Goal: Information Seeking & Learning: Learn about a topic

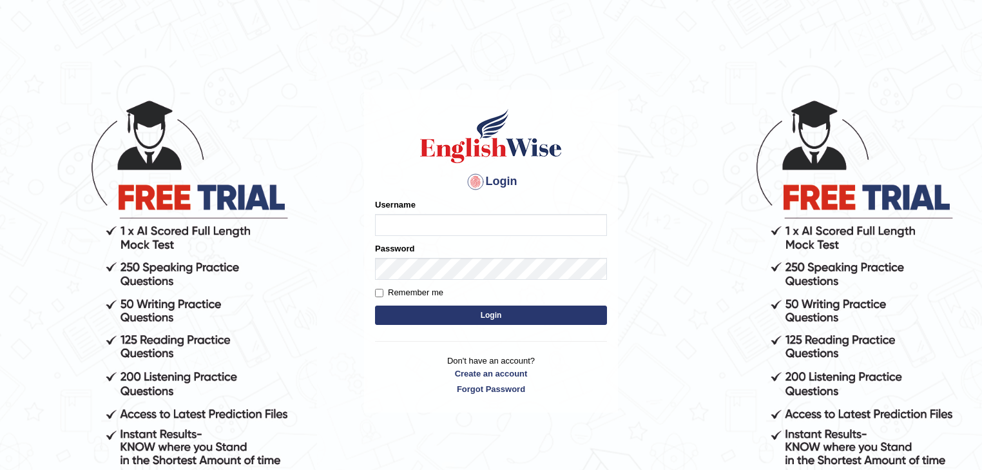
type input "Mohansundaram_parramatta"
click at [425, 313] on button "Login" at bounding box center [491, 315] width 232 height 19
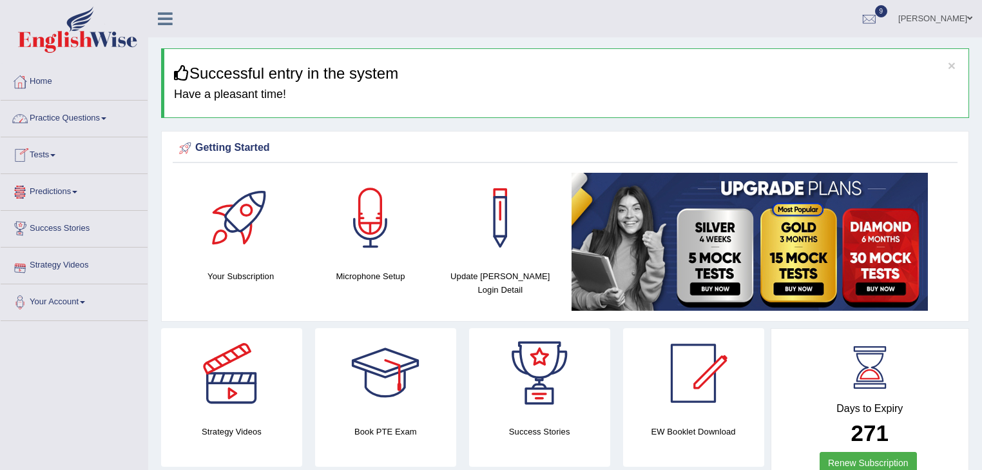
click at [108, 121] on link "Practice Questions" at bounding box center [74, 117] width 147 height 32
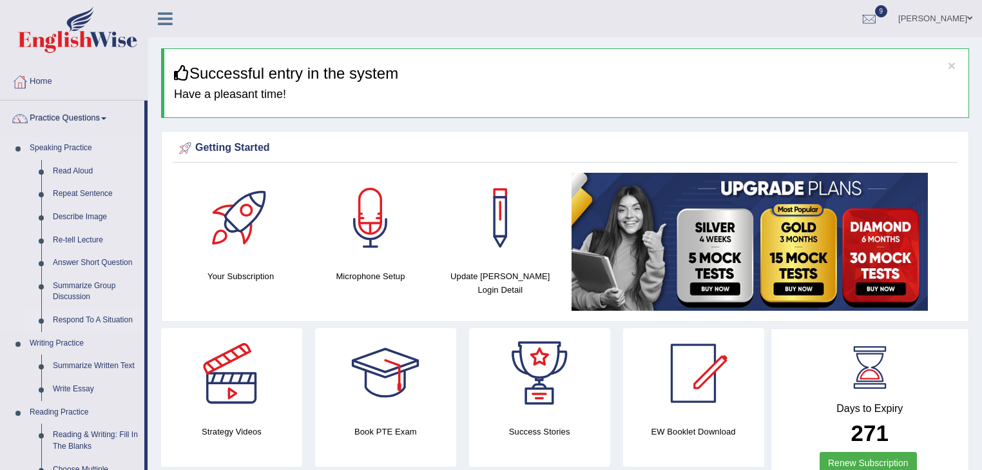
click at [89, 321] on link "Respond To A Situation" at bounding box center [95, 320] width 97 height 23
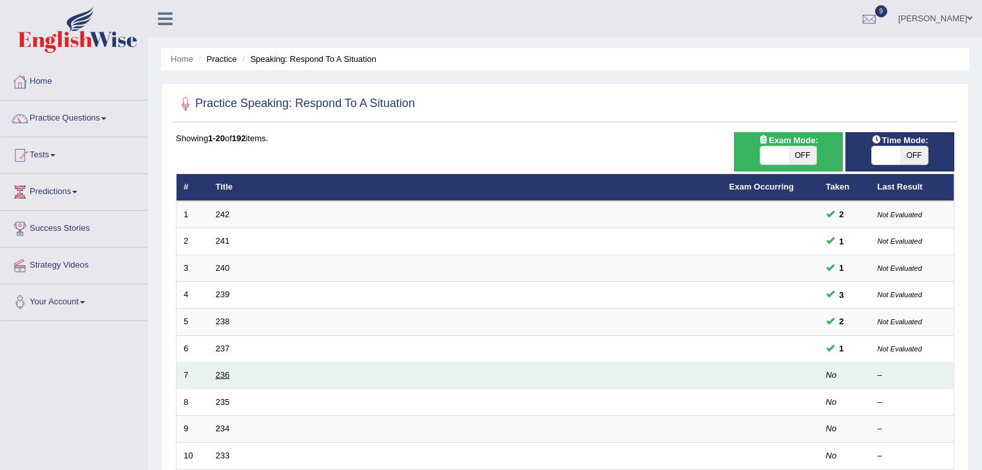
click at [222, 374] on link "236" at bounding box center [223, 375] width 14 height 10
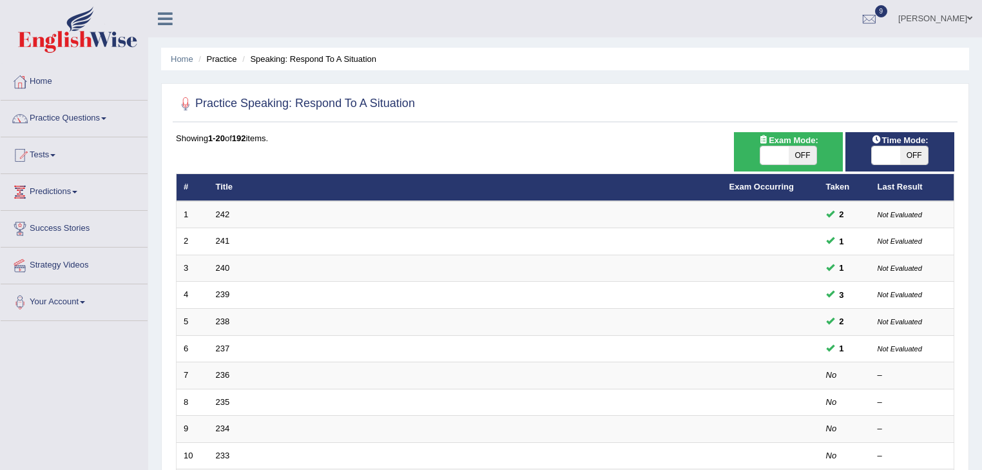
click at [779, 157] on span at bounding box center [775, 155] width 28 height 18
checkbox input "true"
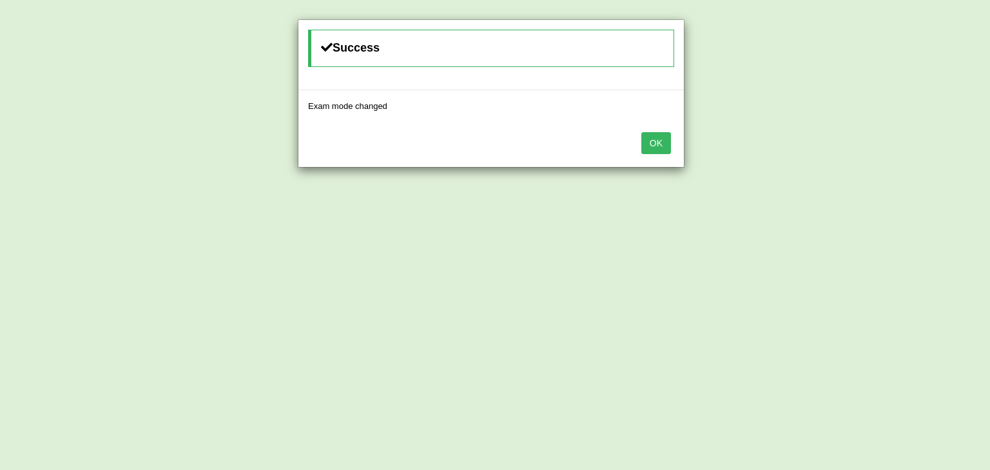
click at [659, 137] on button "OK" at bounding box center [656, 143] width 30 height 22
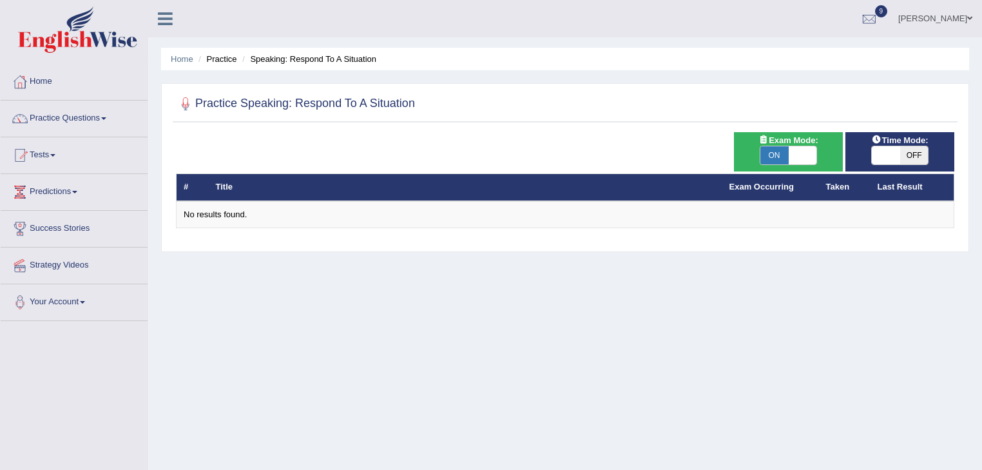
click at [776, 150] on span "ON" at bounding box center [775, 155] width 28 height 18
checkbox input "false"
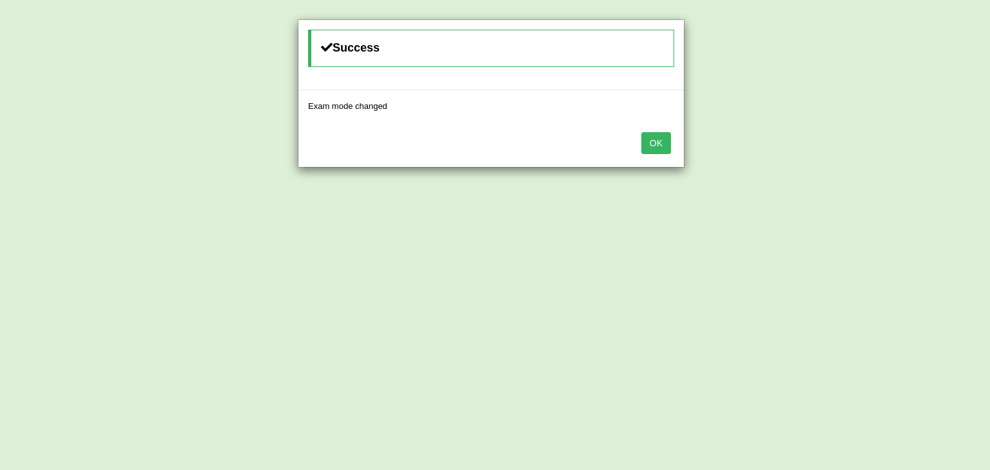
click at [661, 142] on button "OK" at bounding box center [656, 143] width 30 height 22
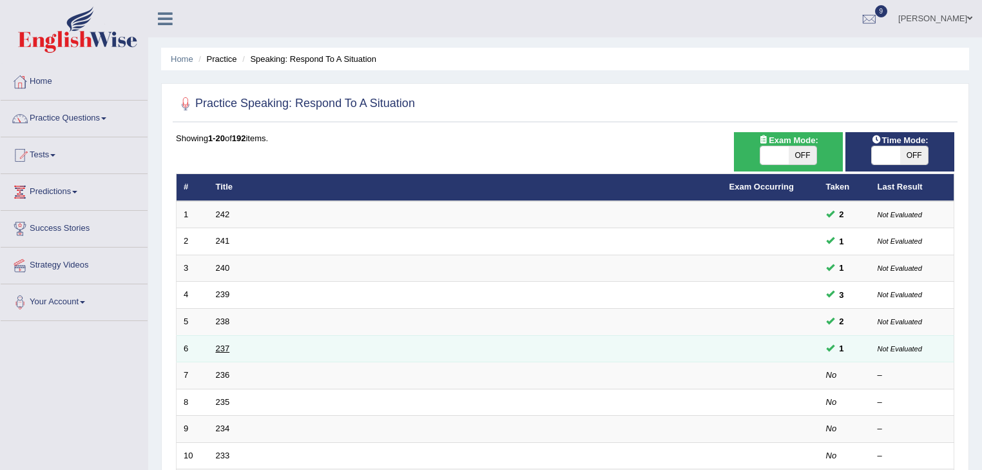
click at [219, 348] on link "237" at bounding box center [223, 349] width 14 height 10
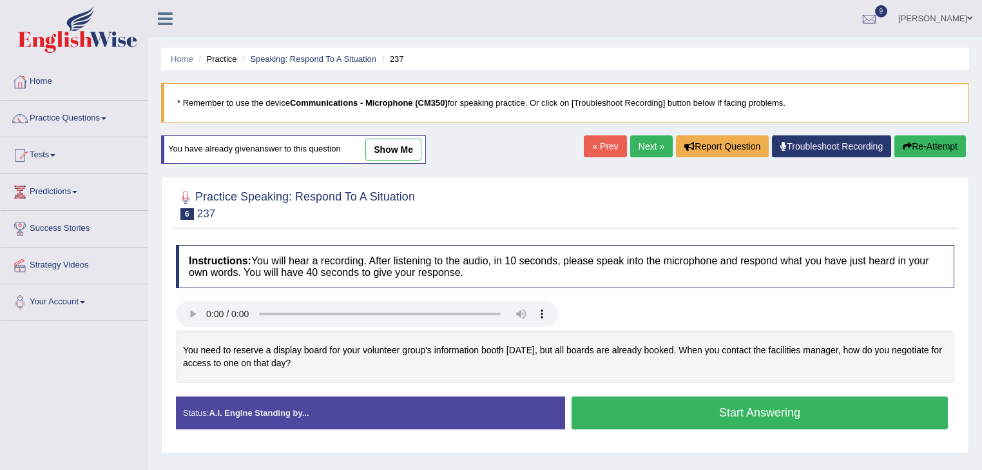
click at [649, 144] on link "Next »" at bounding box center [651, 146] width 43 height 22
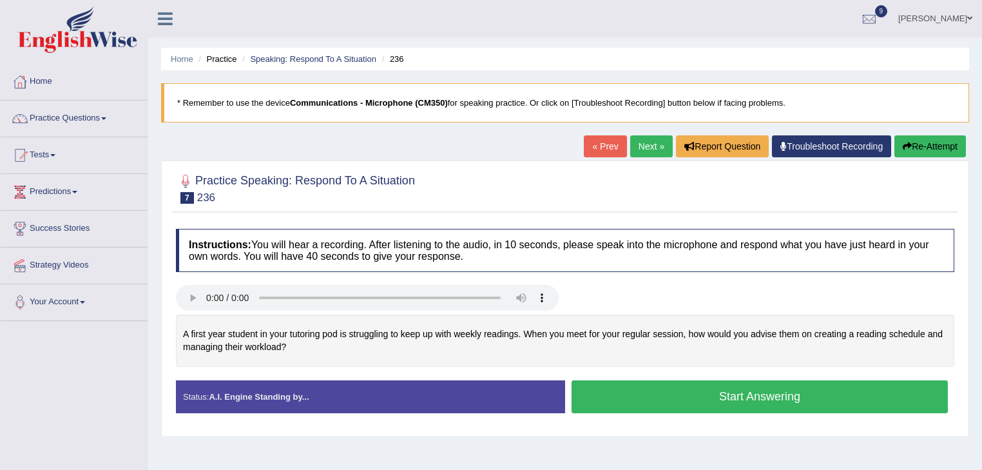
scroll to position [207, 0]
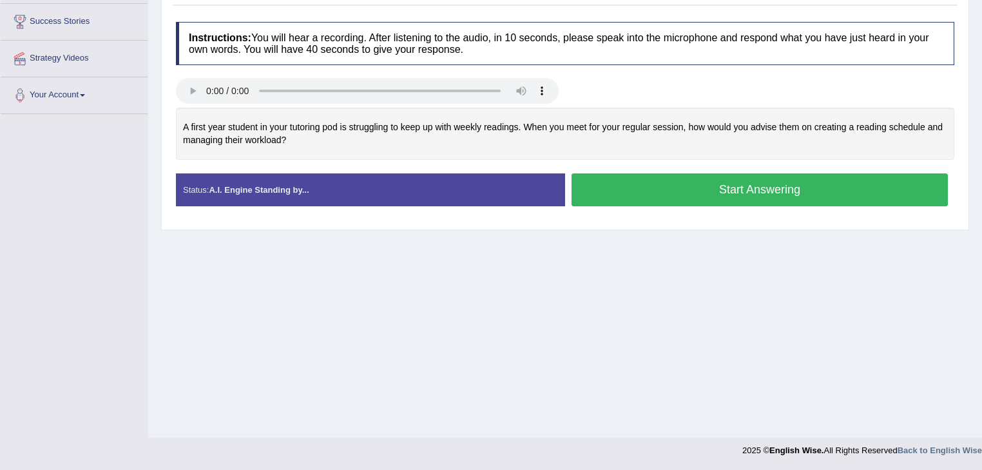
click at [657, 193] on button "Start Answering" at bounding box center [760, 189] width 376 height 33
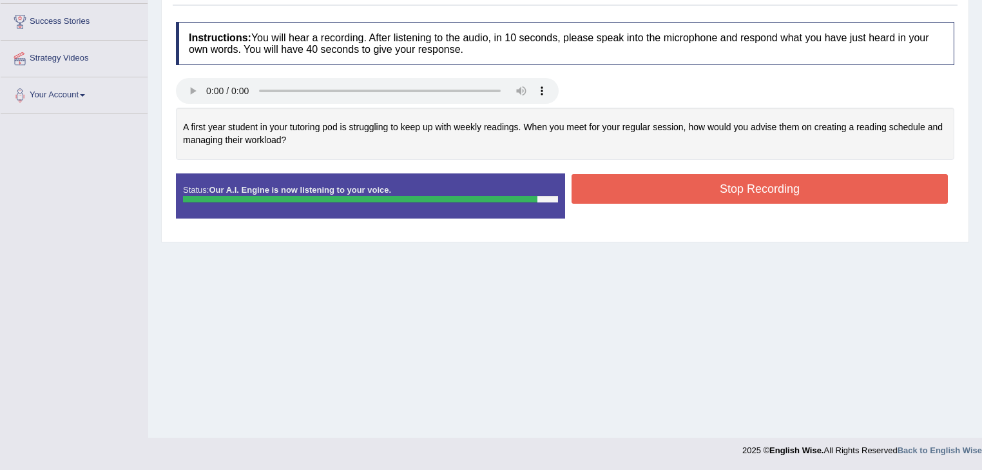
click at [714, 180] on button "Stop Recording" at bounding box center [760, 189] width 376 height 30
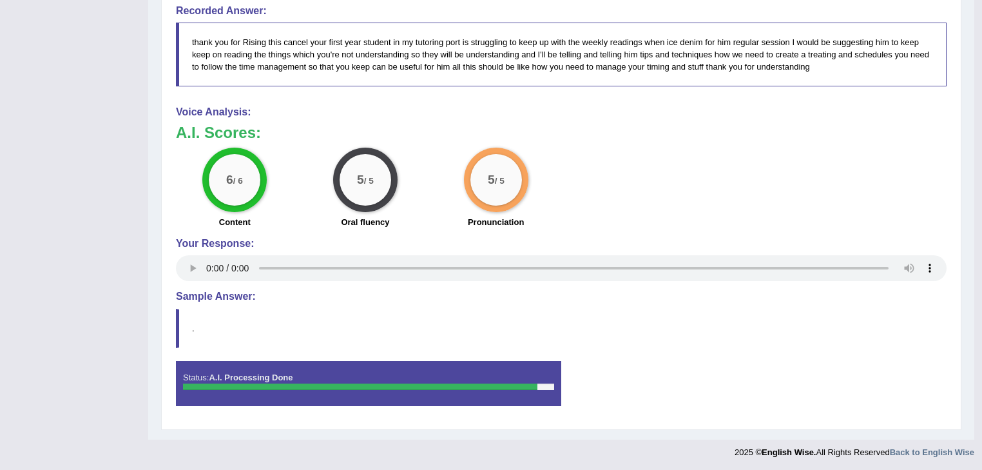
scroll to position [46, 0]
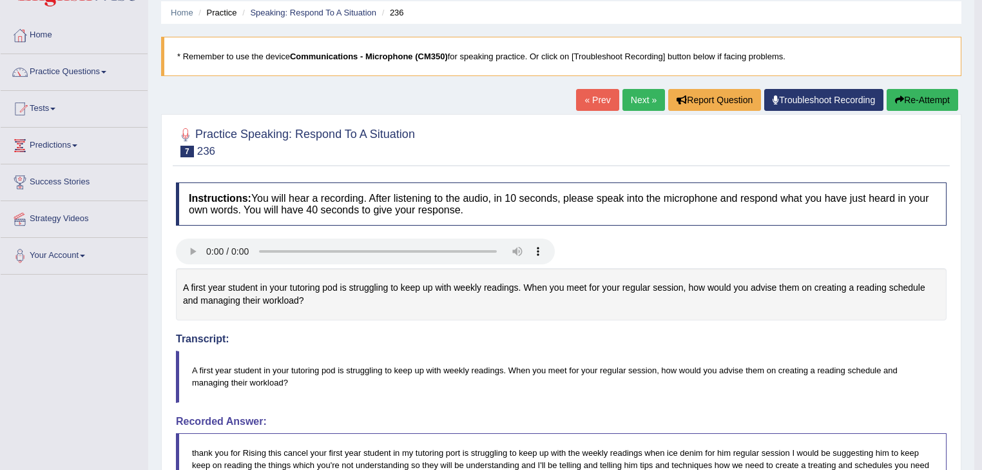
click at [636, 95] on link "Next »" at bounding box center [644, 100] width 43 height 22
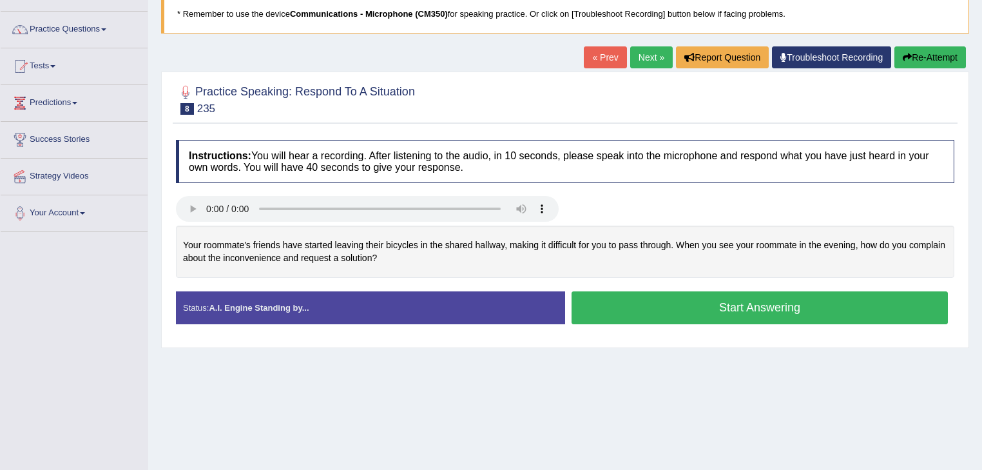
scroll to position [110, 0]
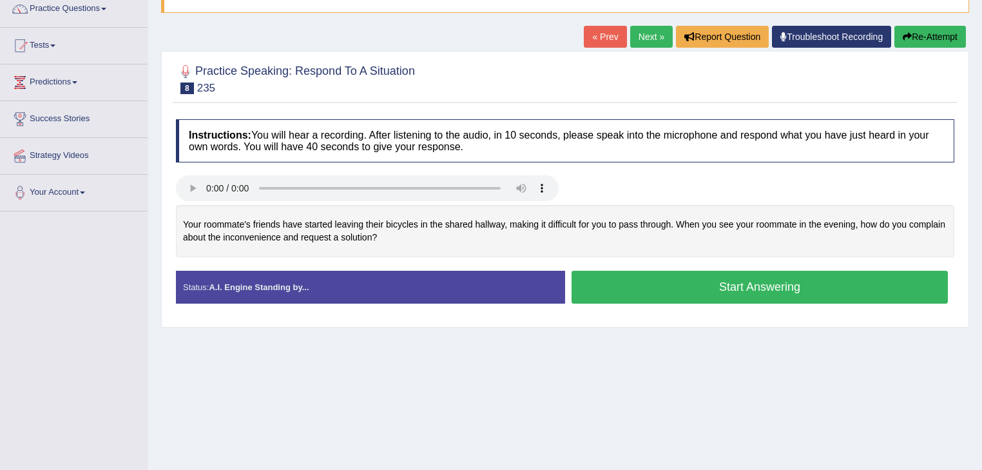
click at [672, 291] on button "Start Answering" at bounding box center [760, 287] width 376 height 33
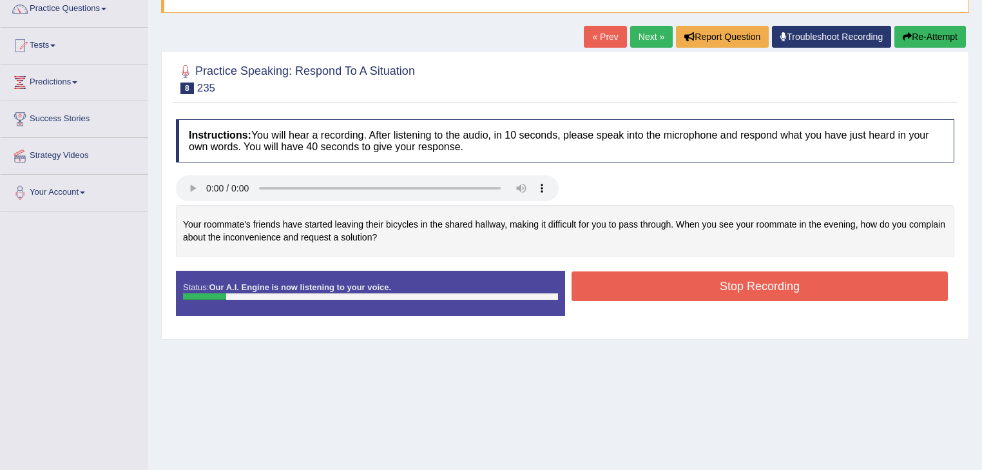
click at [952, 35] on button "Re-Attempt" at bounding box center [931, 37] width 72 height 22
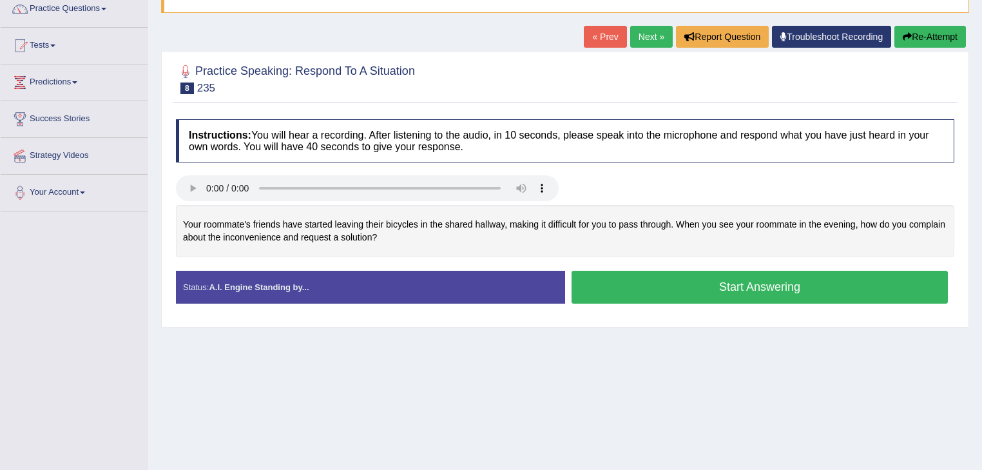
click at [645, 298] on button "Start Answering" at bounding box center [760, 287] width 376 height 33
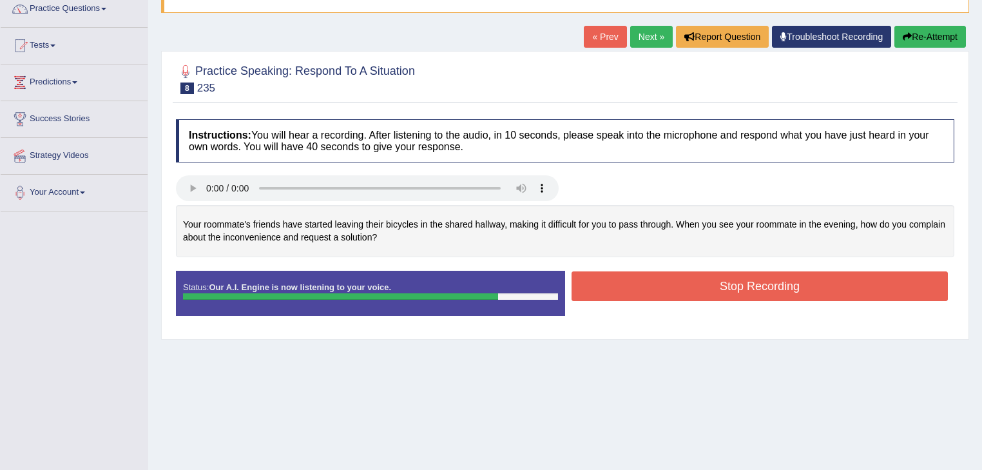
click at [712, 281] on button "Stop Recording" at bounding box center [760, 286] width 376 height 30
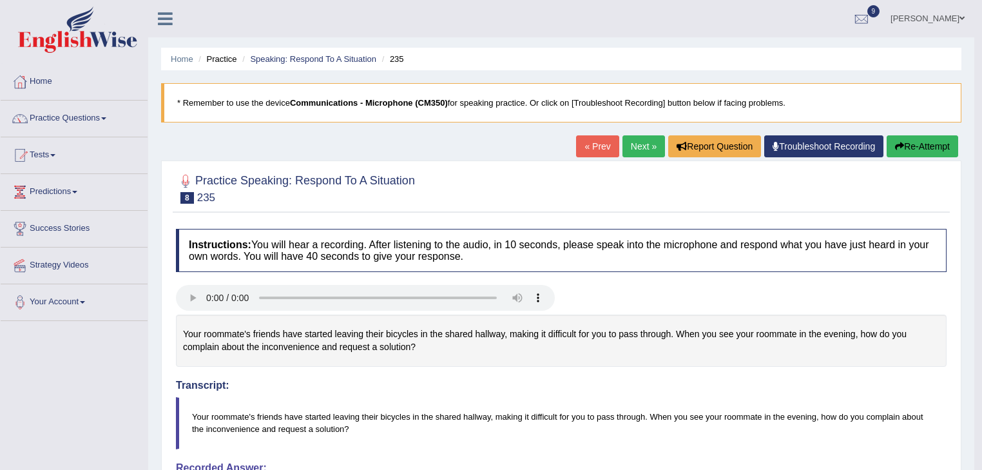
click at [647, 142] on link "Next »" at bounding box center [644, 146] width 43 height 22
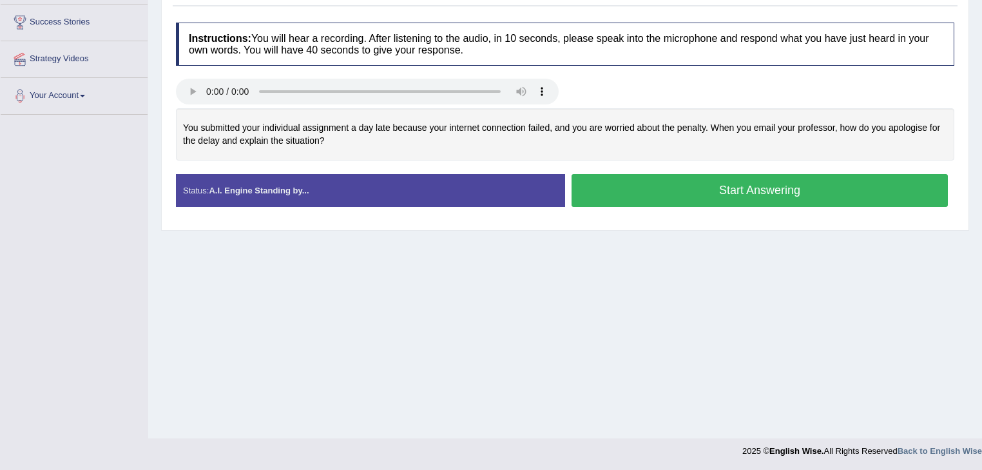
scroll to position [207, 0]
click at [627, 189] on button "Start Answering" at bounding box center [760, 189] width 376 height 33
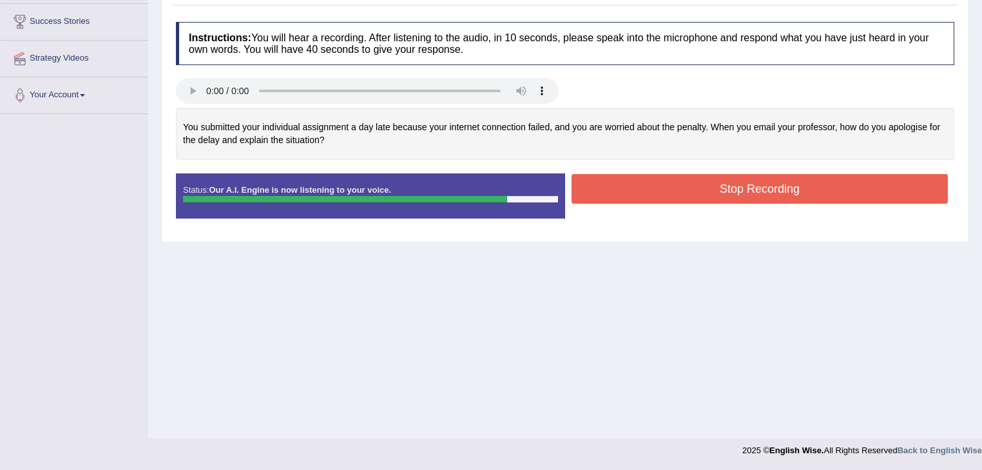
click at [627, 189] on button "Stop Recording" at bounding box center [760, 189] width 376 height 30
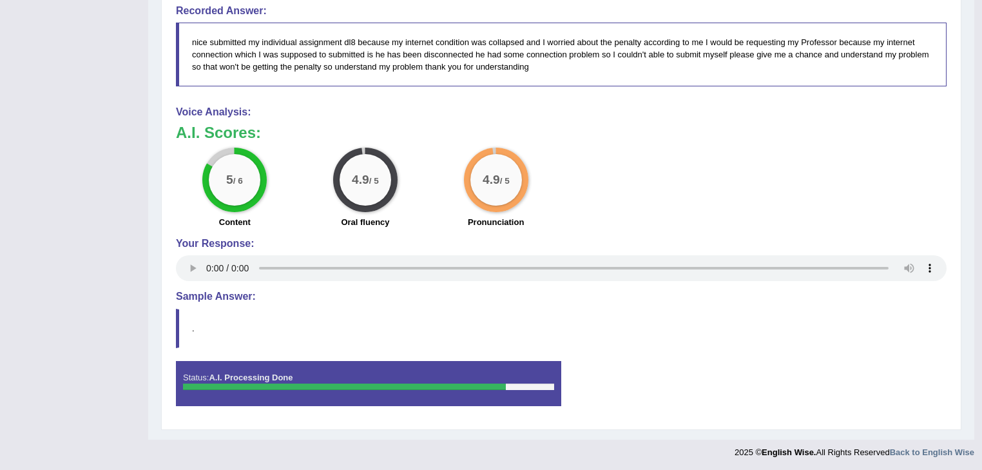
scroll to position [46, 0]
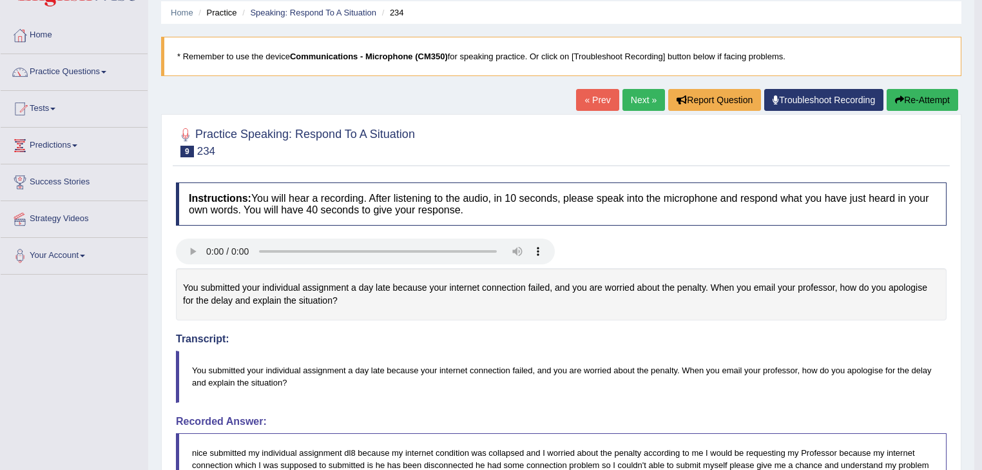
click at [931, 95] on button "Re-Attempt" at bounding box center [923, 100] width 72 height 22
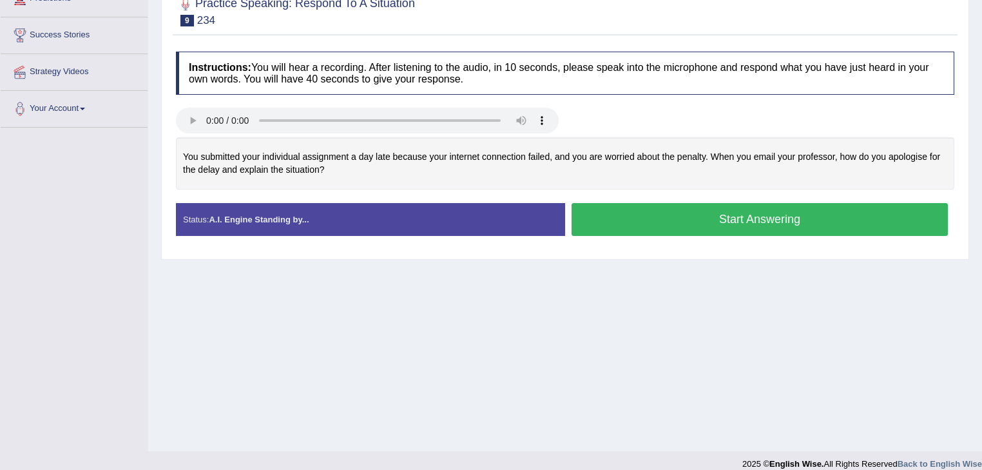
scroll to position [207, 0]
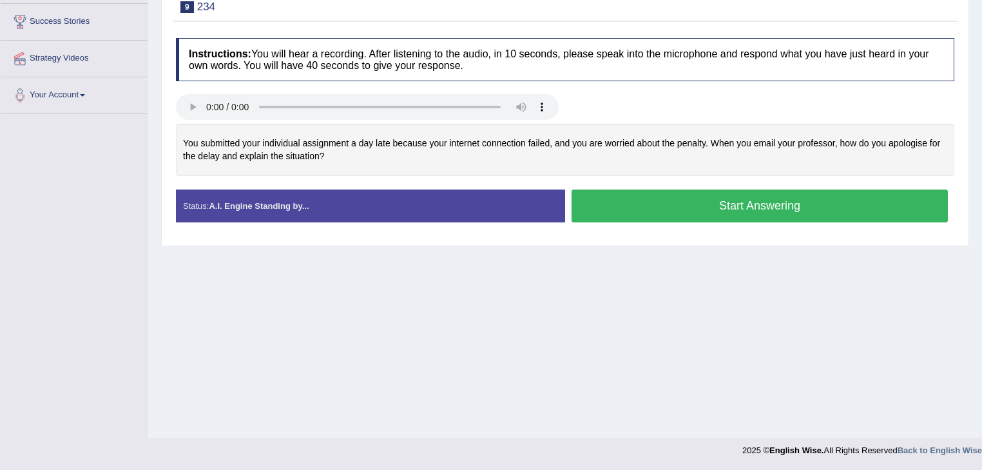
click at [727, 208] on button "Start Answering" at bounding box center [760, 206] width 376 height 33
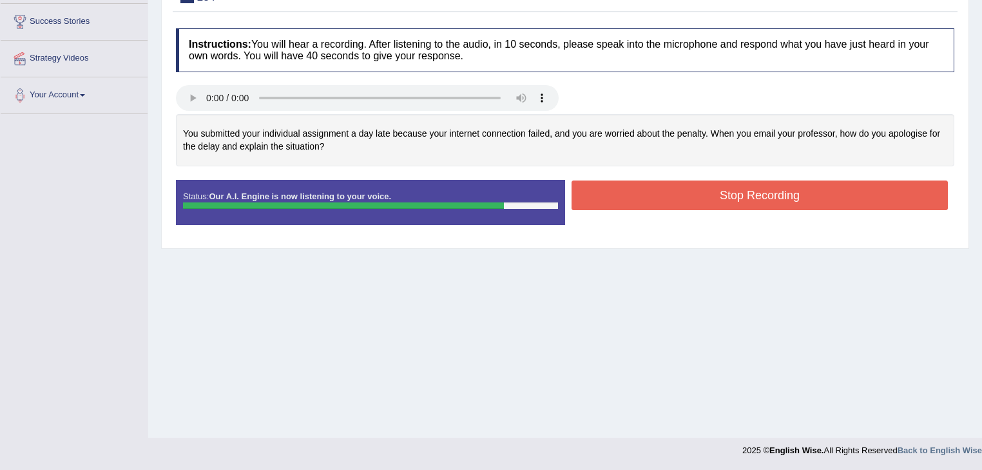
click at [716, 192] on button "Stop Recording" at bounding box center [760, 196] width 376 height 30
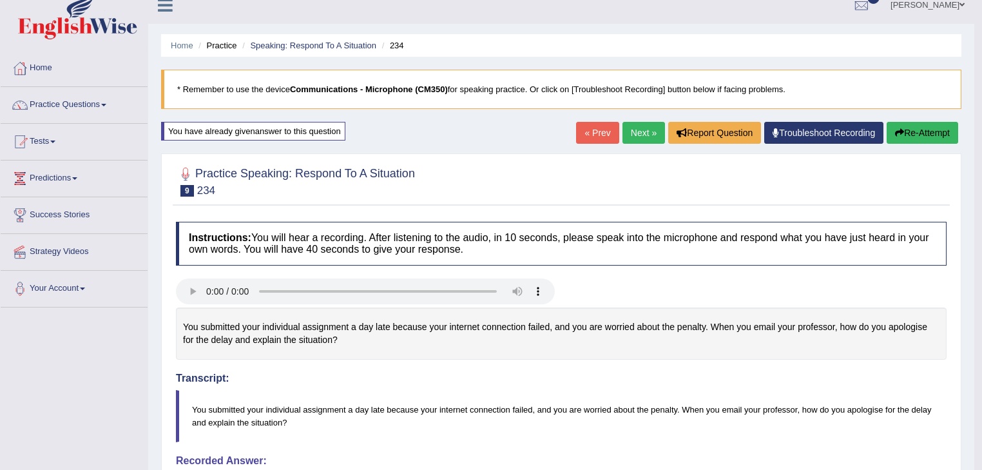
scroll to position [0, 0]
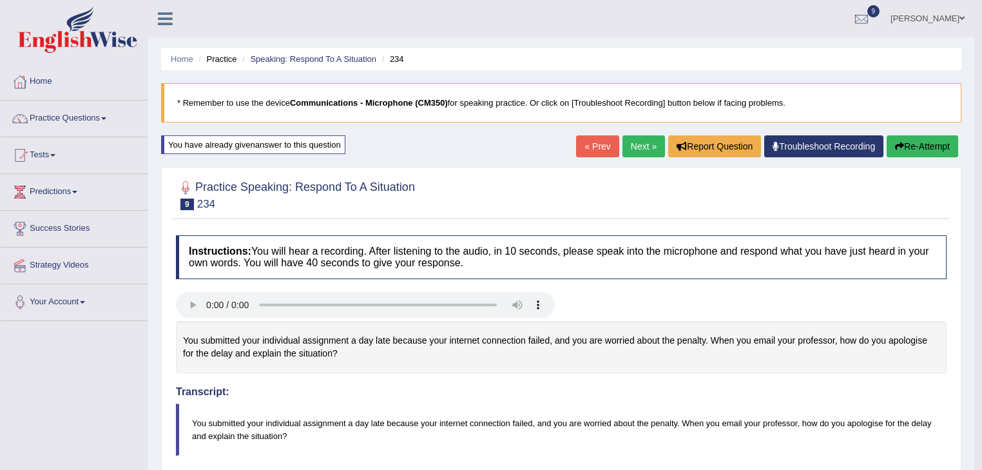
click at [97, 116] on link "Practice Questions" at bounding box center [74, 117] width 147 height 32
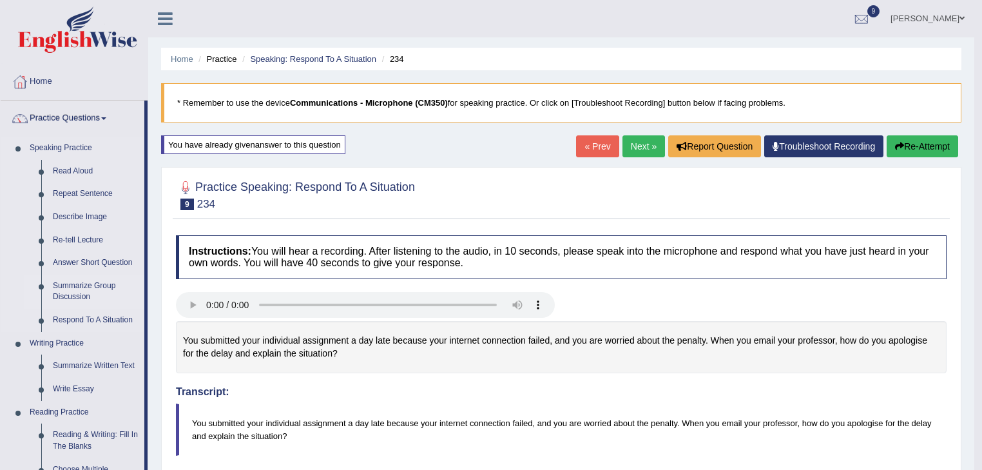
click at [88, 290] on link "Summarize Group Discussion" at bounding box center [95, 292] width 97 height 34
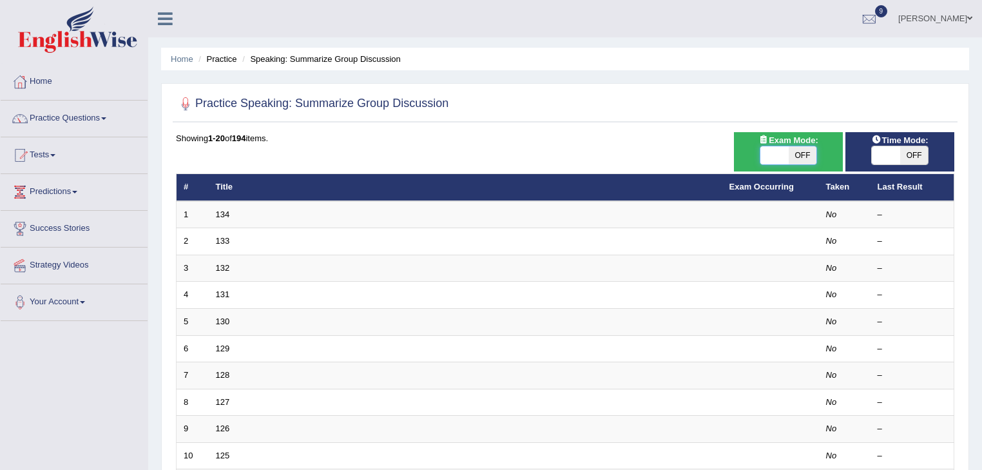
click at [778, 151] on span at bounding box center [775, 155] width 28 height 18
checkbox input "true"
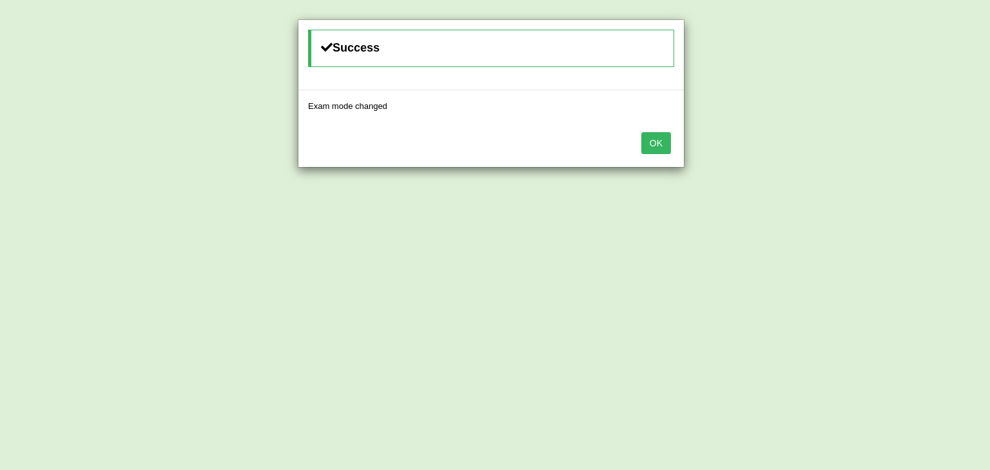
click at [654, 135] on button "OK" at bounding box center [656, 143] width 30 height 22
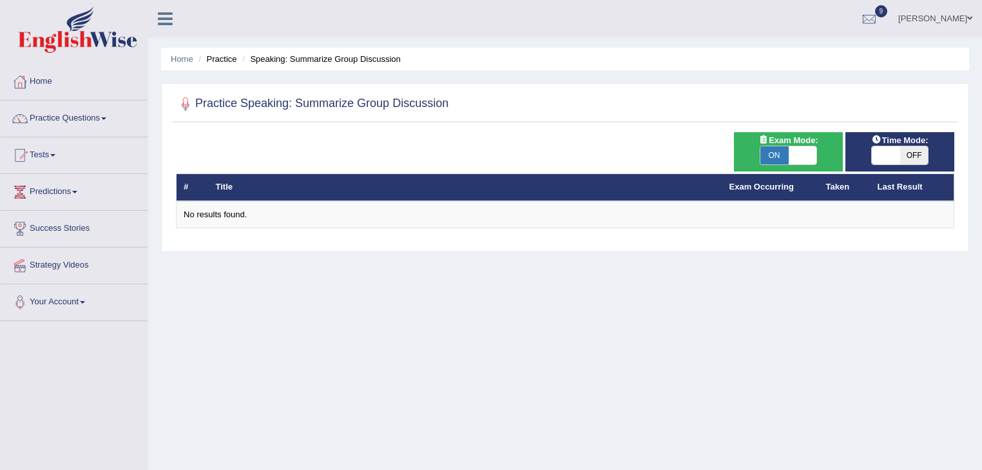
click at [806, 154] on span at bounding box center [803, 155] width 28 height 18
checkbox input "false"
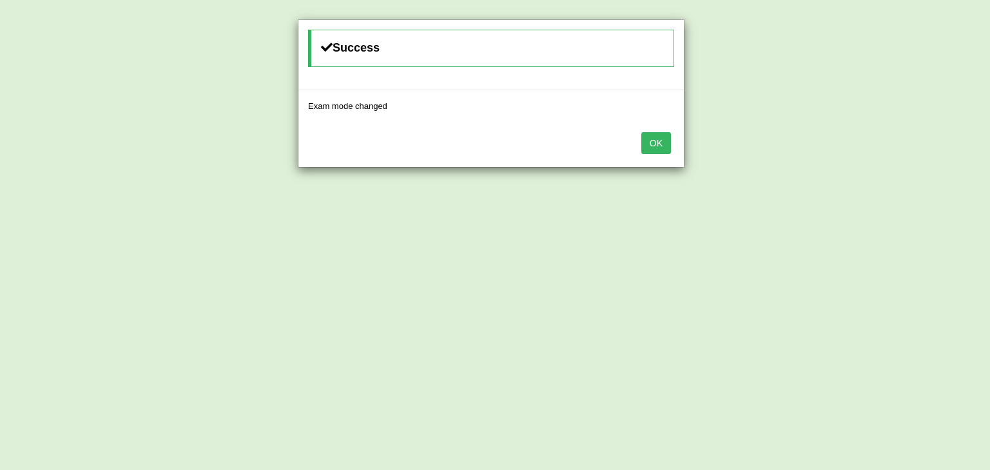
click at [649, 140] on button "OK" at bounding box center [656, 143] width 30 height 22
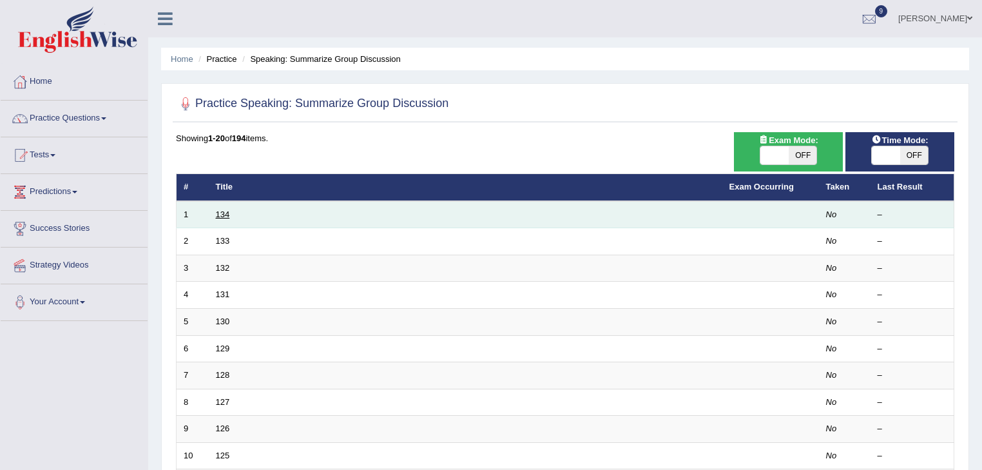
click at [217, 213] on link "134" at bounding box center [223, 215] width 14 height 10
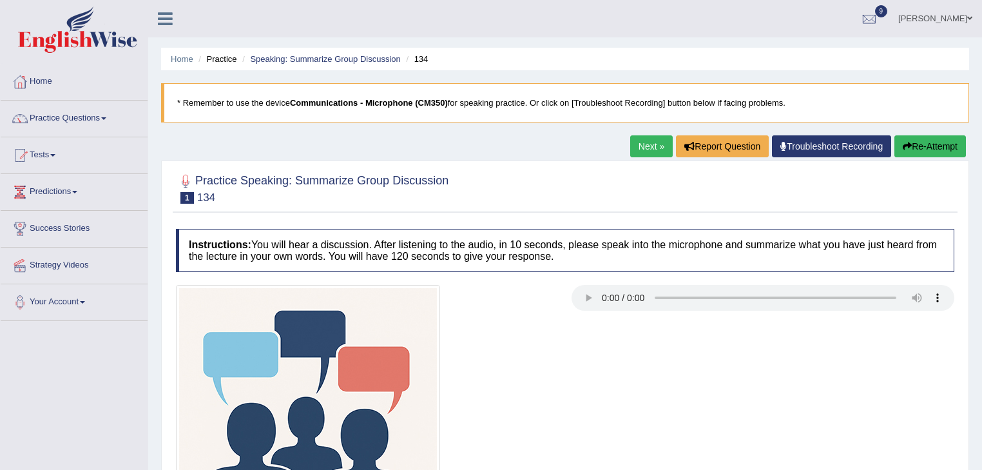
click at [636, 154] on link "Next »" at bounding box center [651, 146] width 43 height 22
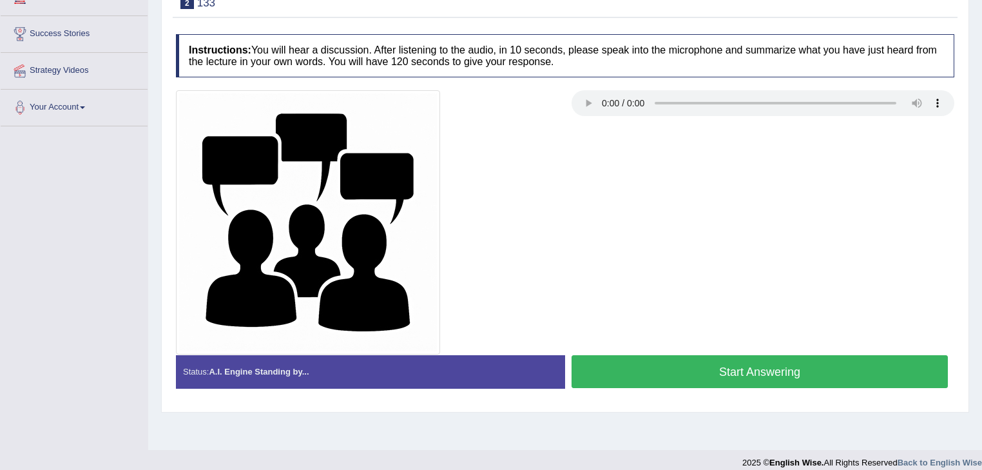
scroll to position [207, 0]
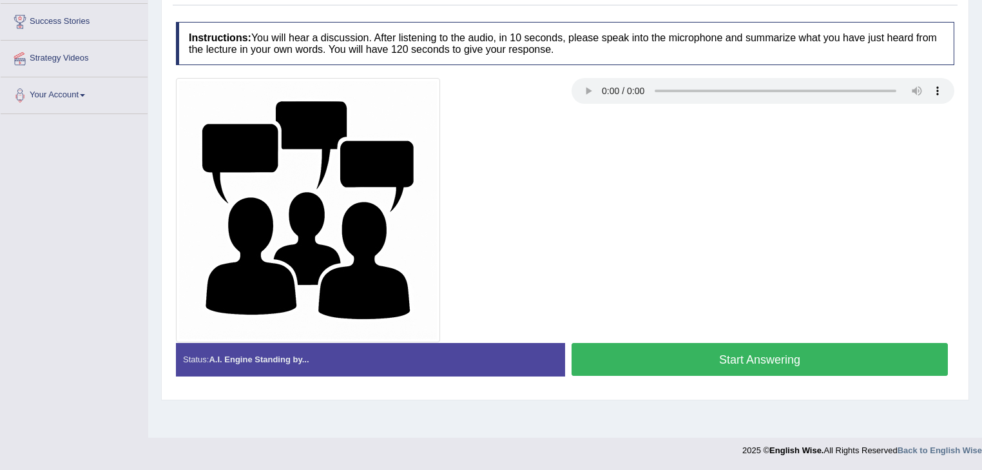
click at [676, 350] on button "Start Answering" at bounding box center [760, 359] width 376 height 33
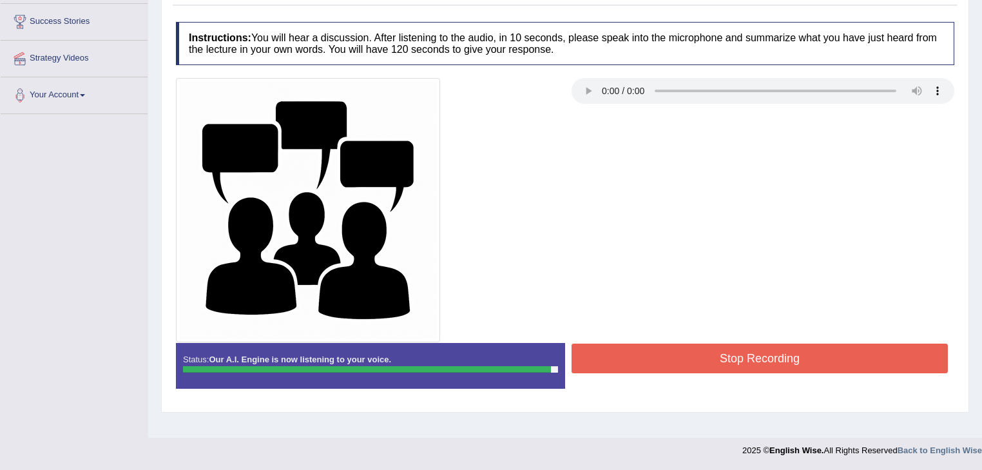
click at [676, 350] on button "Stop Recording" at bounding box center [760, 359] width 376 height 30
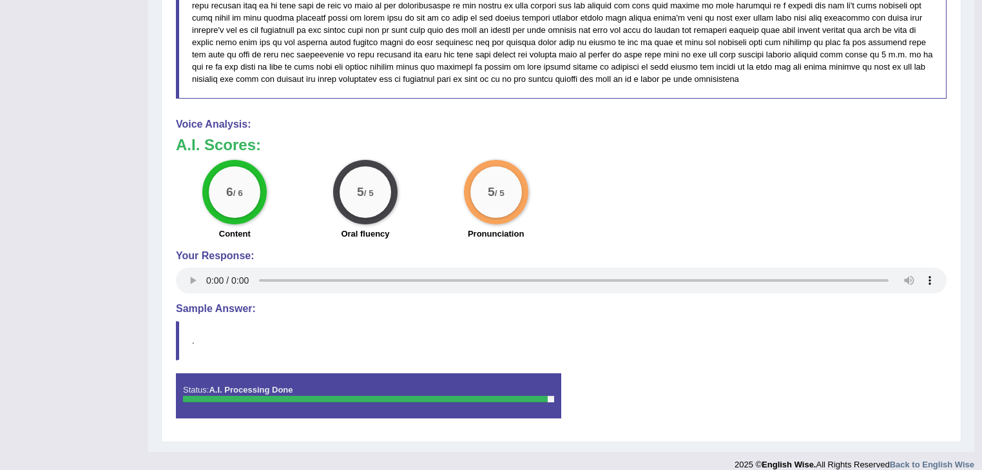
scroll to position [0, 0]
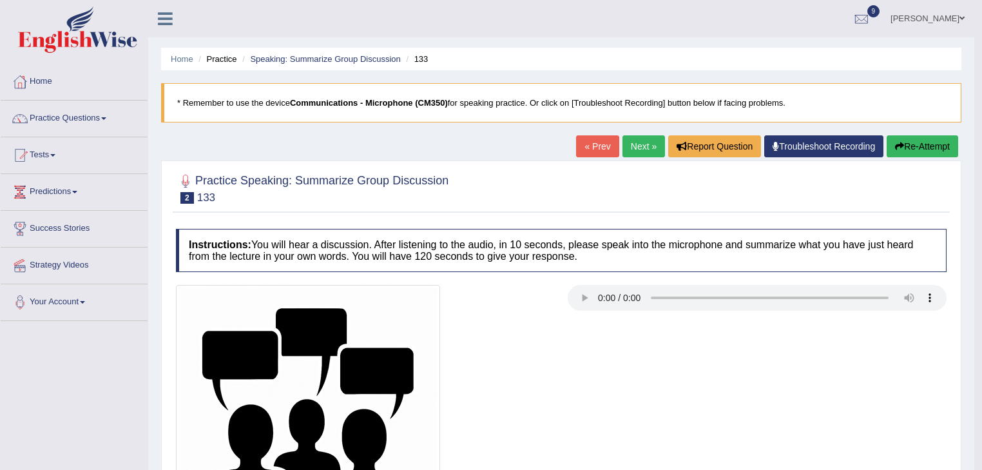
click at [643, 149] on link "Next »" at bounding box center [644, 146] width 43 height 22
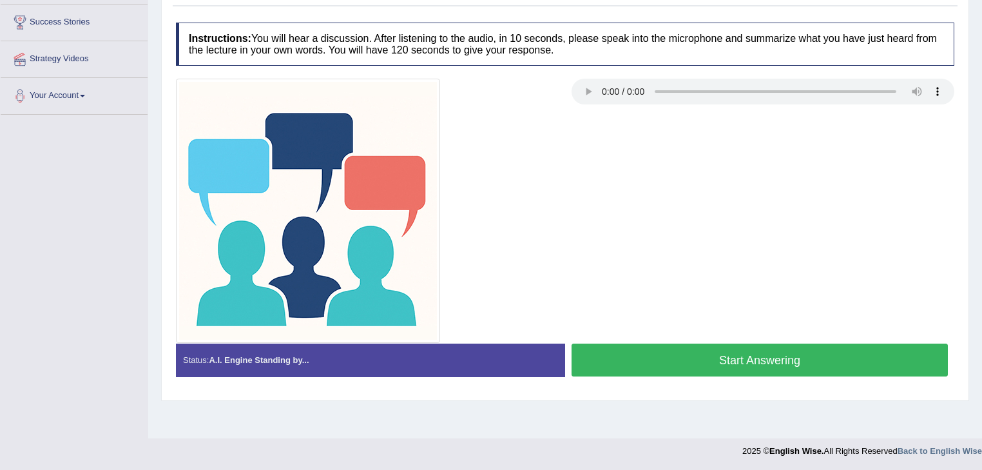
scroll to position [207, 0]
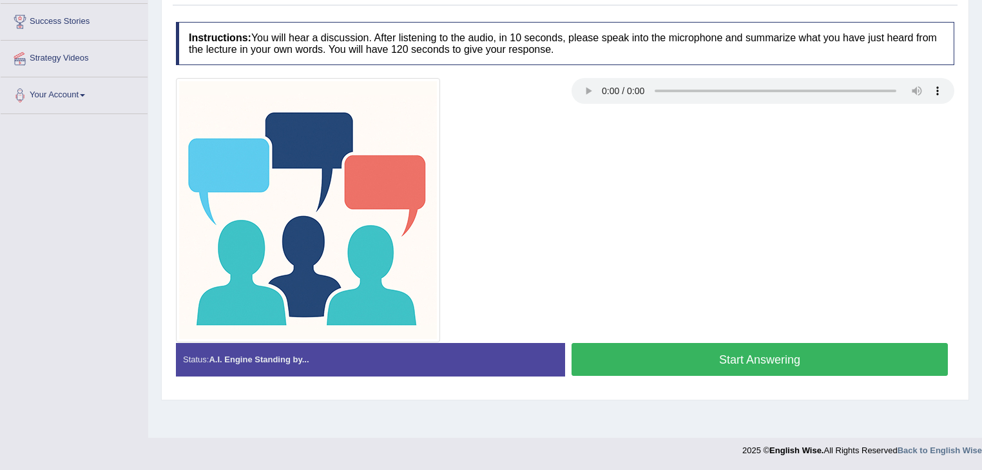
click at [674, 359] on button "Start Answering" at bounding box center [760, 359] width 376 height 33
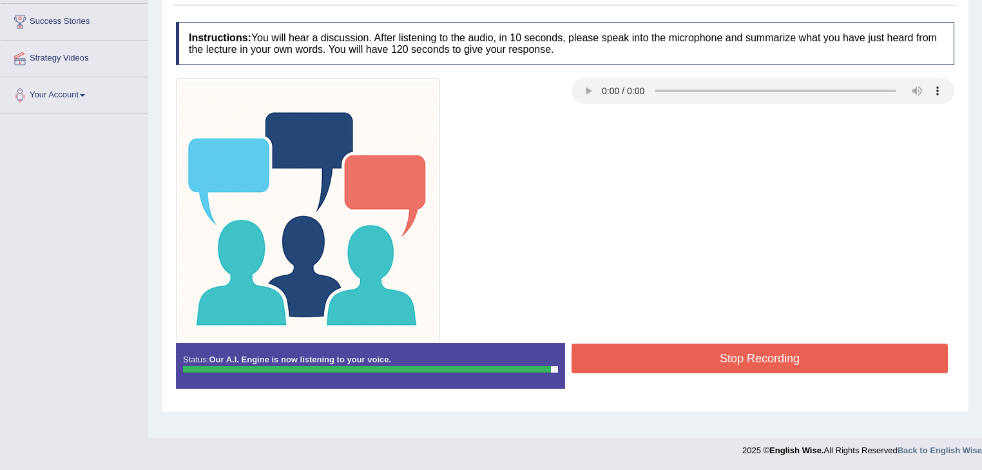
click at [678, 360] on button "Stop Recording" at bounding box center [760, 359] width 376 height 30
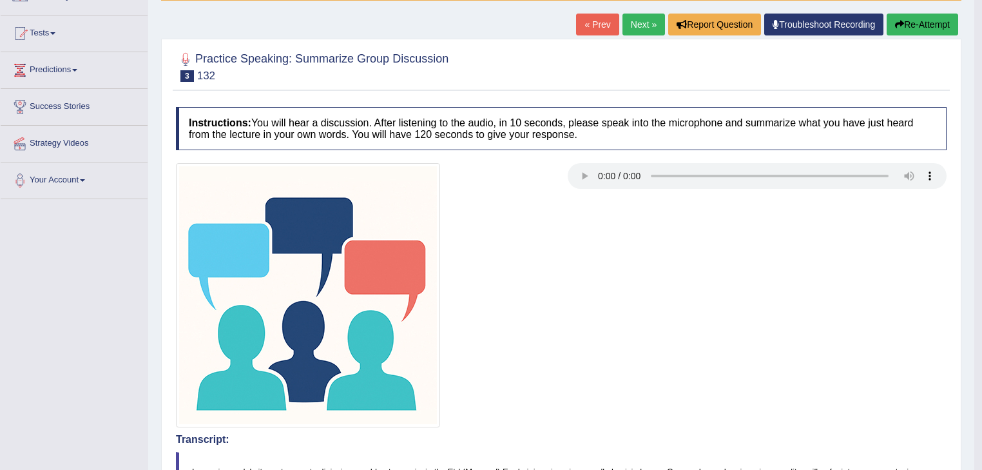
scroll to position [0, 0]
